Goal: Obtain resource: Obtain resource

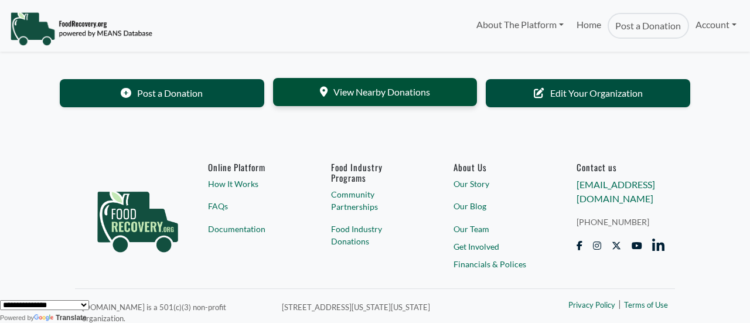
click at [359, 98] on link "View Nearby Donations" at bounding box center [375, 92] width 204 height 28
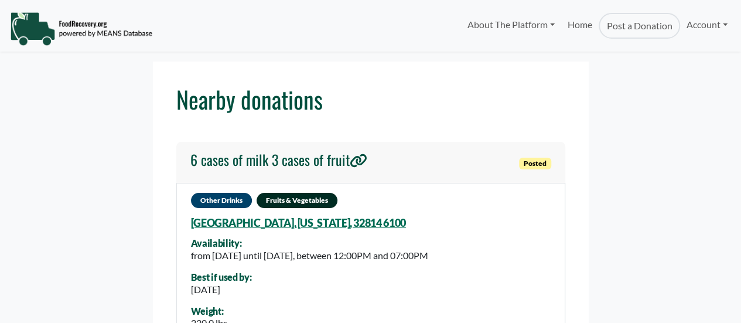
select select "Language Translate Widget"
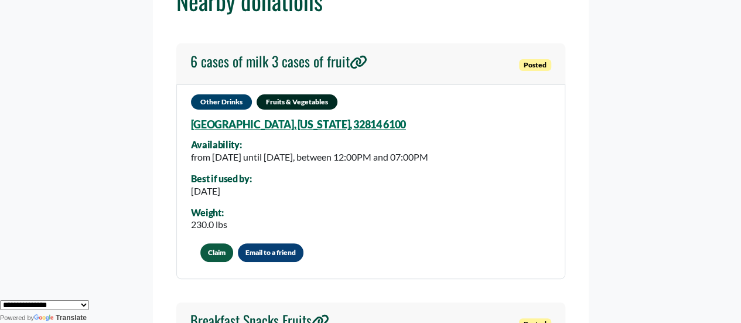
scroll to position [117, 0]
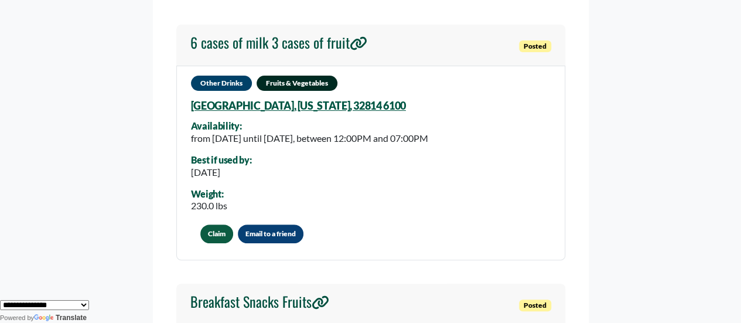
click at [231, 110] on link "[GEOGRAPHIC_DATA], [US_STATE], 32814 6100" at bounding box center [298, 105] width 215 height 13
click at [288, 47] on h4 "6 cases of milk 3 cases of fruit" at bounding box center [278, 42] width 177 height 17
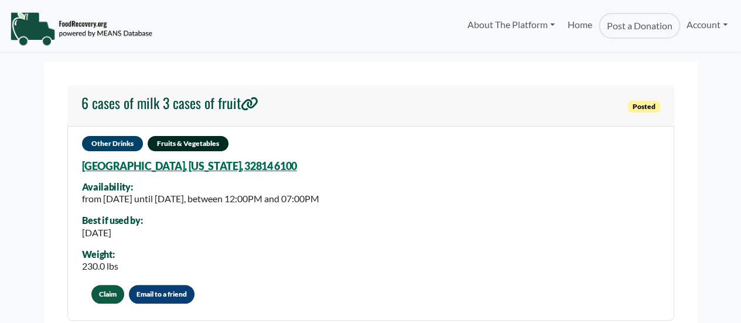
select select "Language Translate Widget"
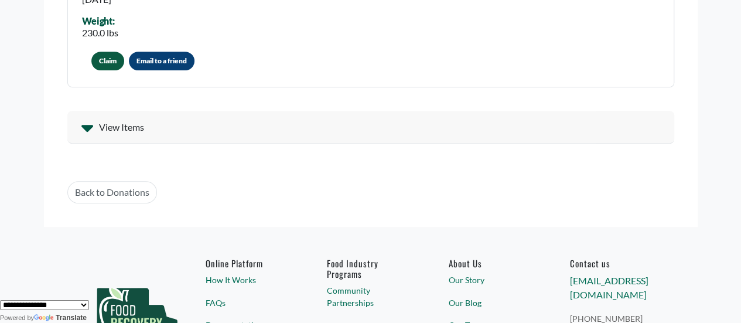
scroll to position [234, 0]
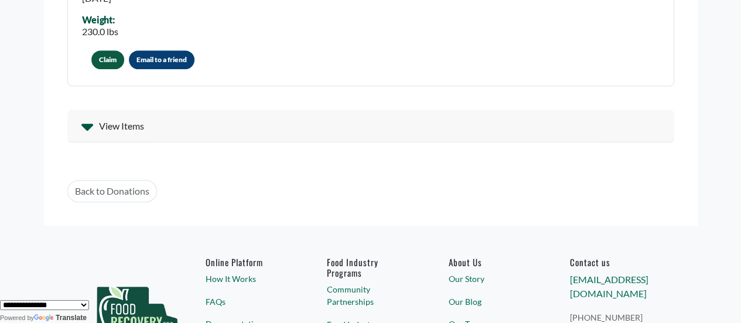
click at [124, 126] on span "View Items" at bounding box center [121, 126] width 45 height 14
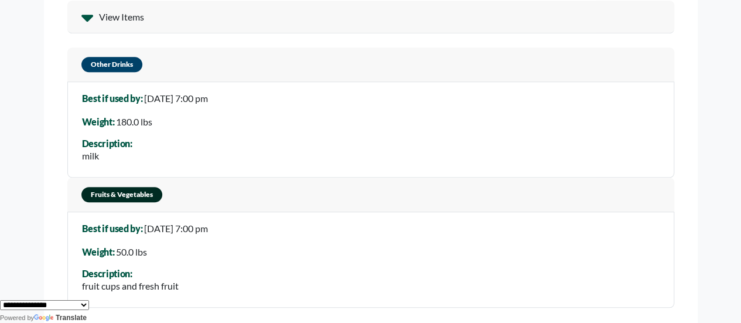
scroll to position [0, 0]
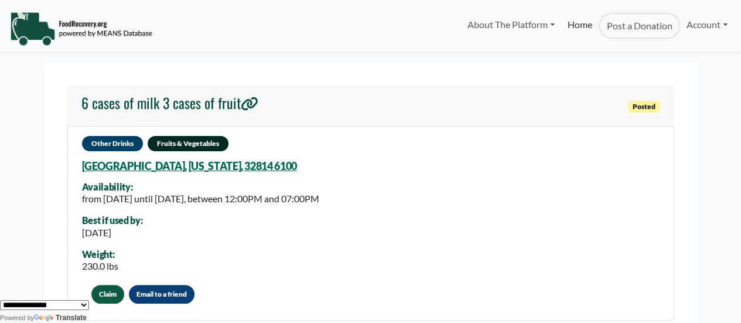
click at [581, 29] on link "Home" at bounding box center [579, 26] width 37 height 26
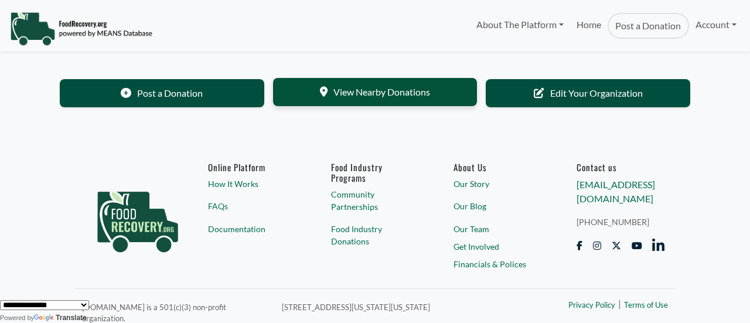
click at [401, 86] on link "View Nearby Donations" at bounding box center [375, 92] width 204 height 28
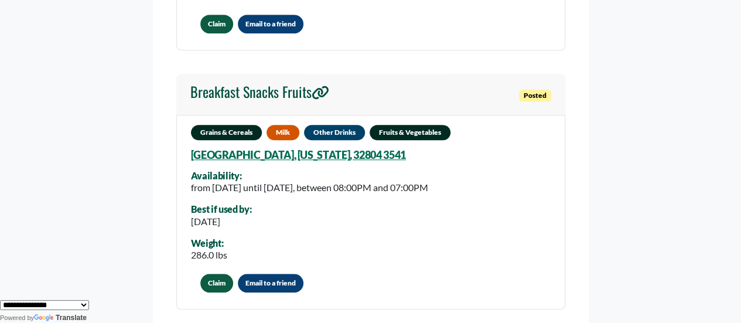
scroll to position [352, 0]
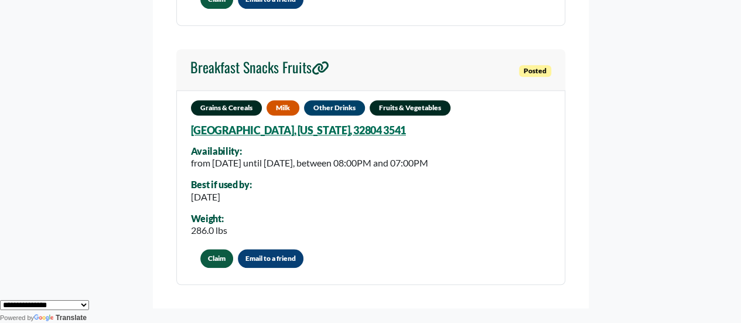
click at [312, 76] on h4 "Breakfast Snacks Fruits" at bounding box center [259, 67] width 139 height 17
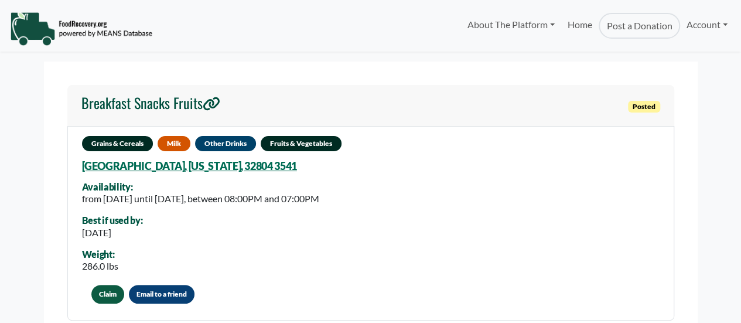
select select "Language Translate Widget"
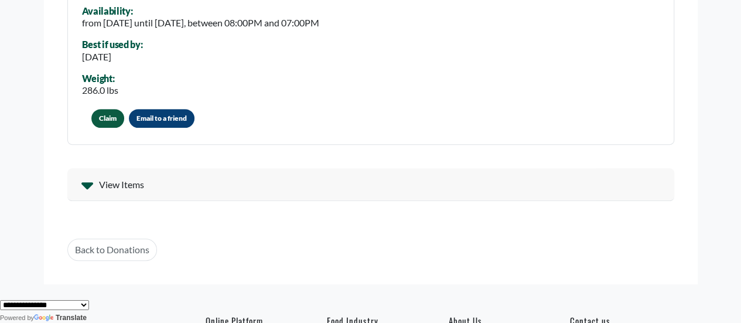
click at [131, 182] on span "View Items" at bounding box center [121, 185] width 45 height 14
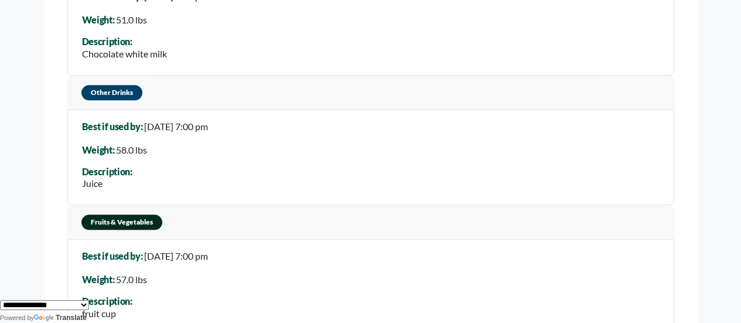
scroll to position [644, 0]
